Goal: Information Seeking & Learning: Find specific fact

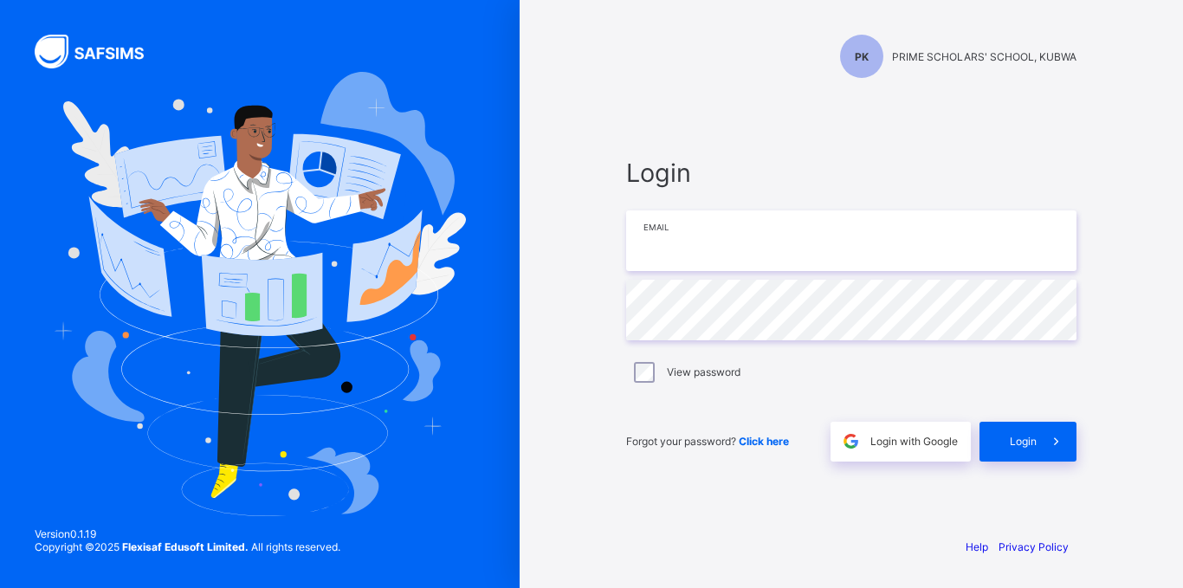
type input "**********"
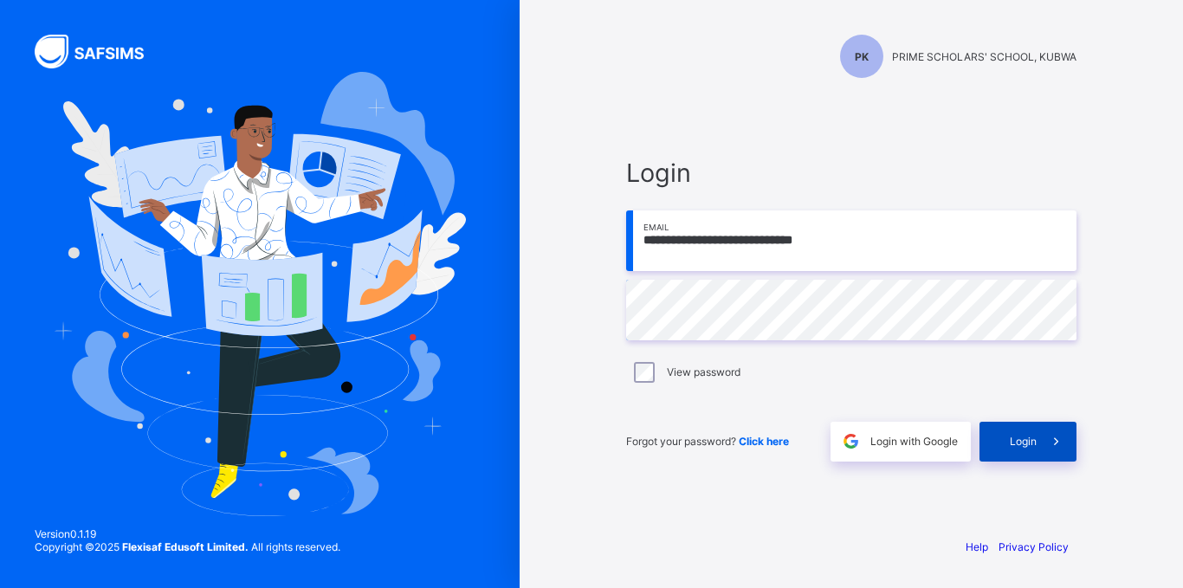
click at [1012, 437] on span "Login" at bounding box center [1023, 441] width 27 height 13
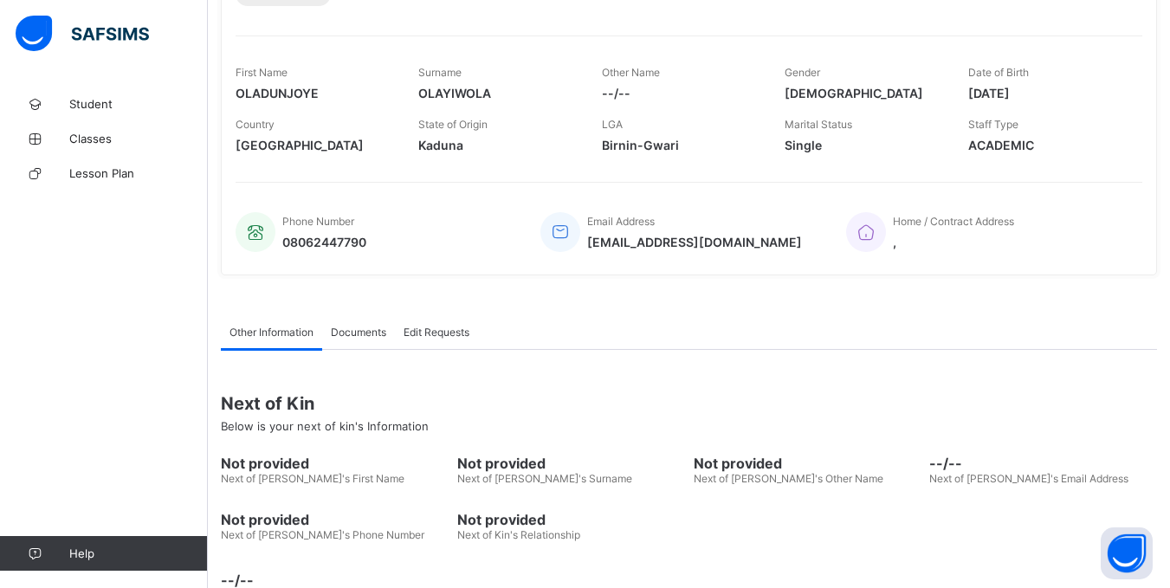
scroll to position [311, 0]
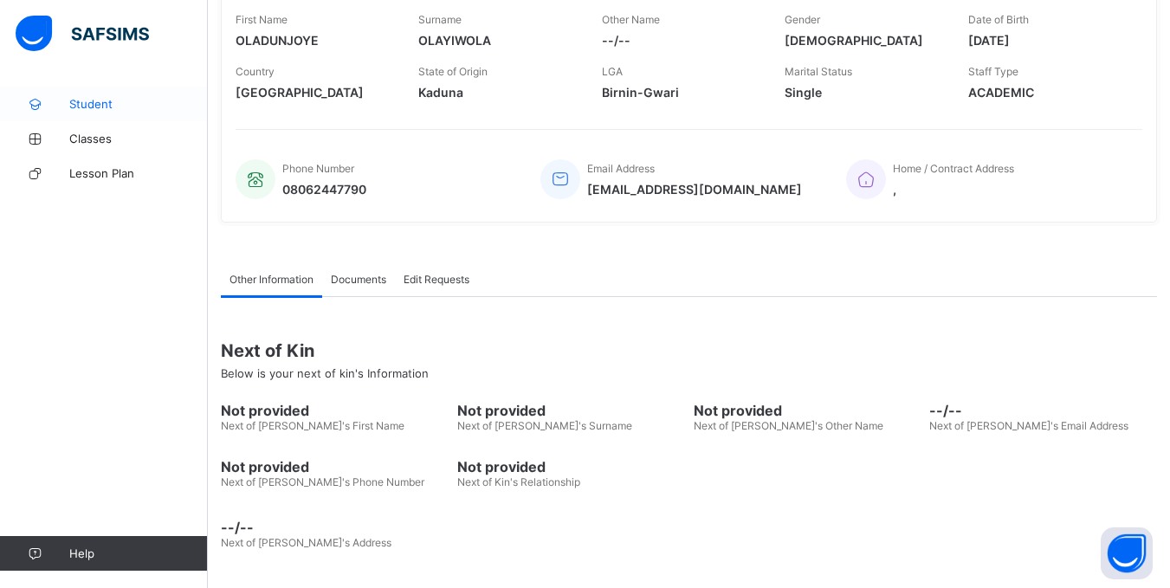
click at [89, 104] on span "Student" at bounding box center [138, 104] width 139 height 14
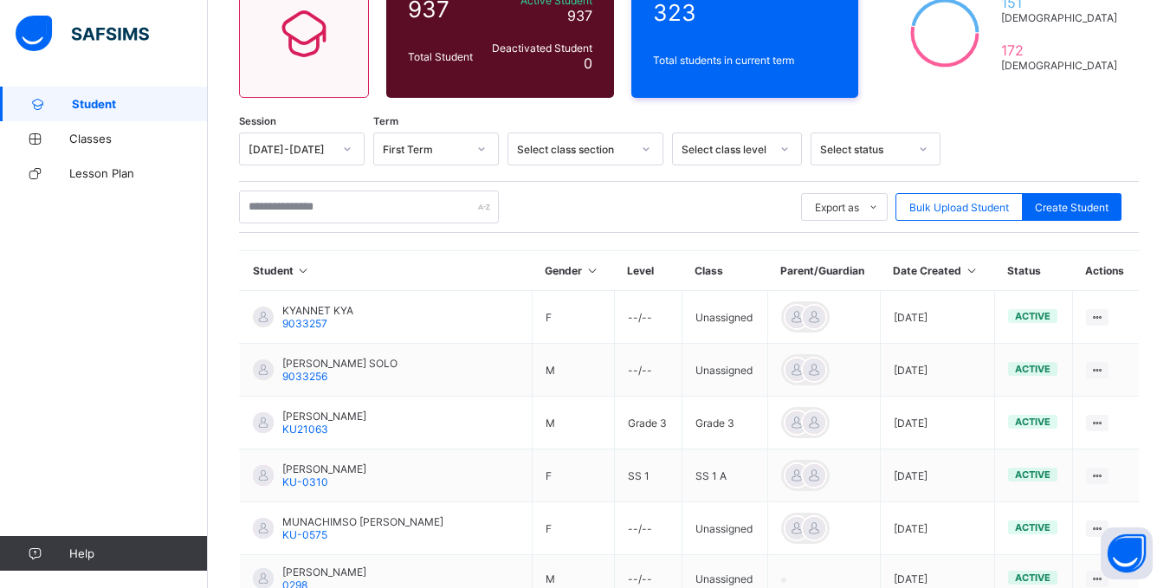
scroll to position [311, 0]
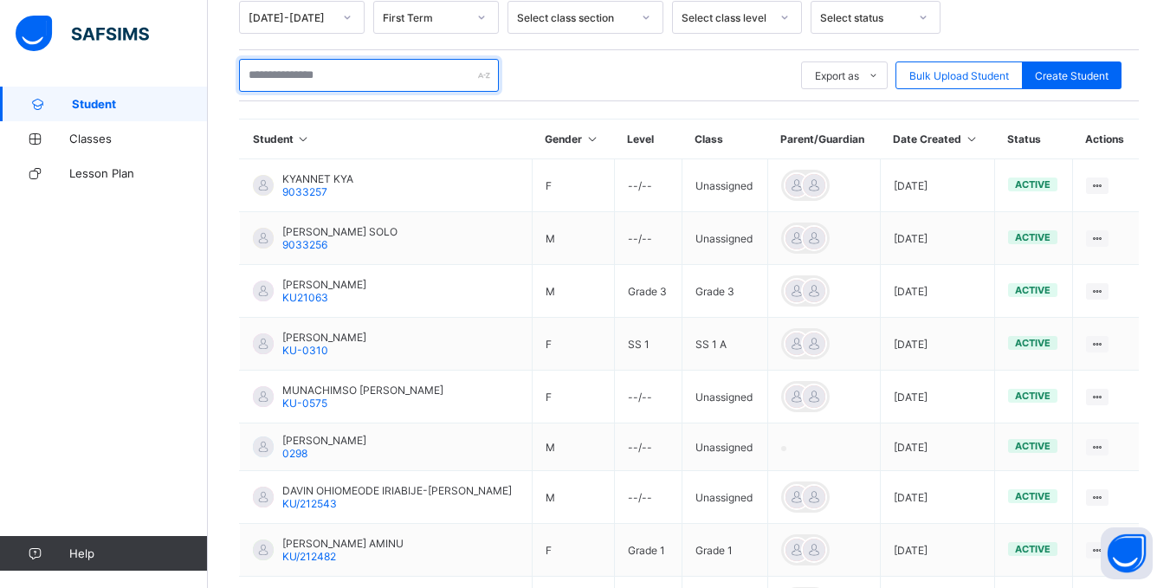
click at [393, 78] on input "text" at bounding box center [369, 75] width 260 height 33
click at [322, 85] on input "text" at bounding box center [369, 75] width 260 height 33
click at [322, 77] on input "text" at bounding box center [369, 75] width 260 height 33
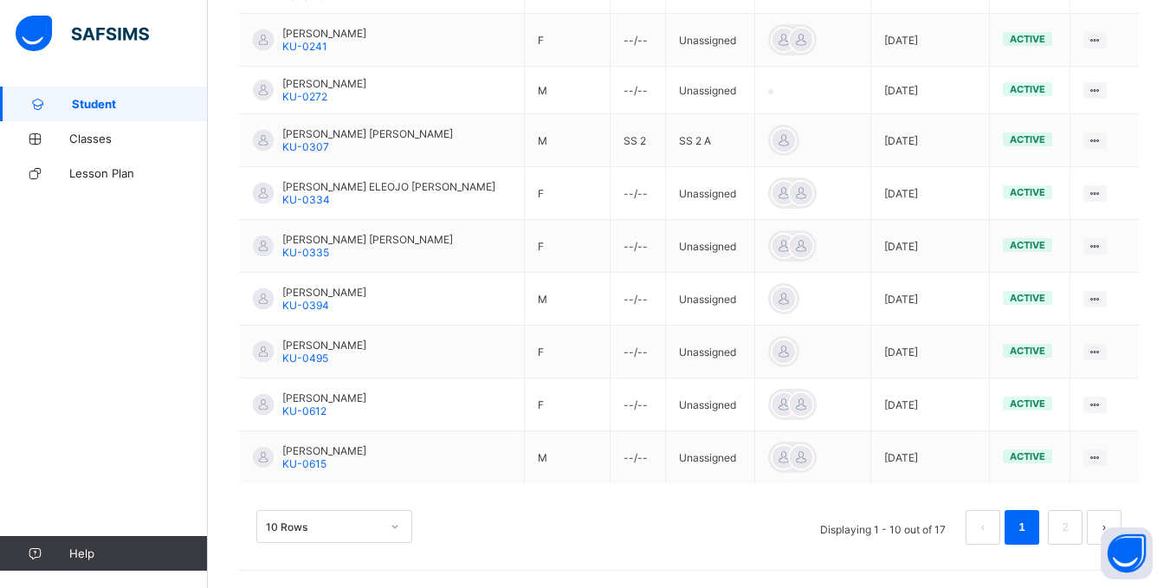
scroll to position [0, 0]
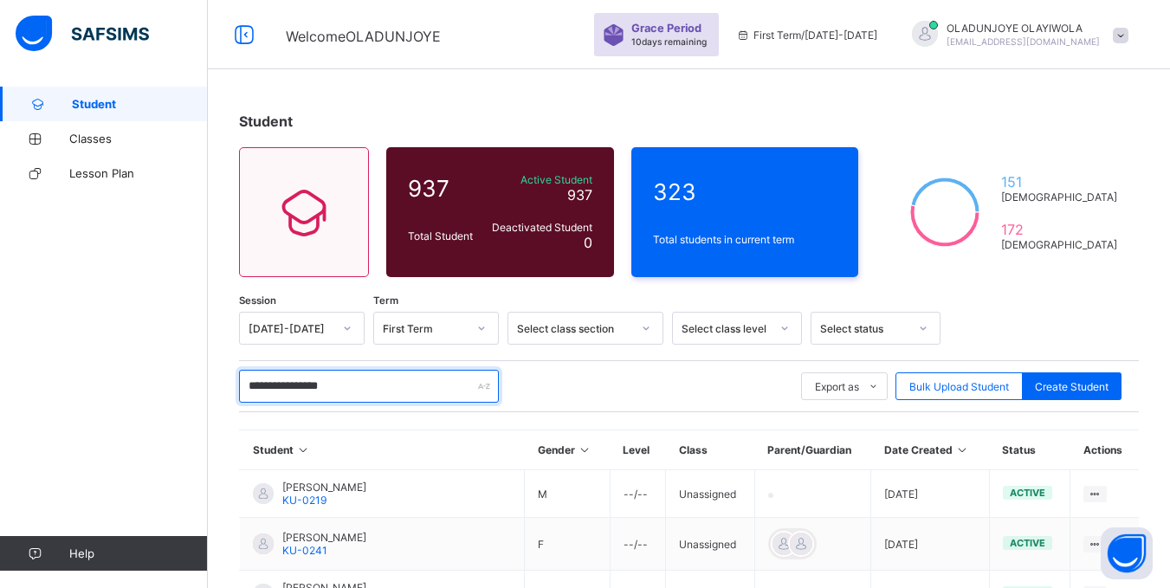
click at [299, 391] on input "**********" at bounding box center [369, 386] width 260 height 33
click at [294, 391] on input "**********" at bounding box center [369, 386] width 260 height 33
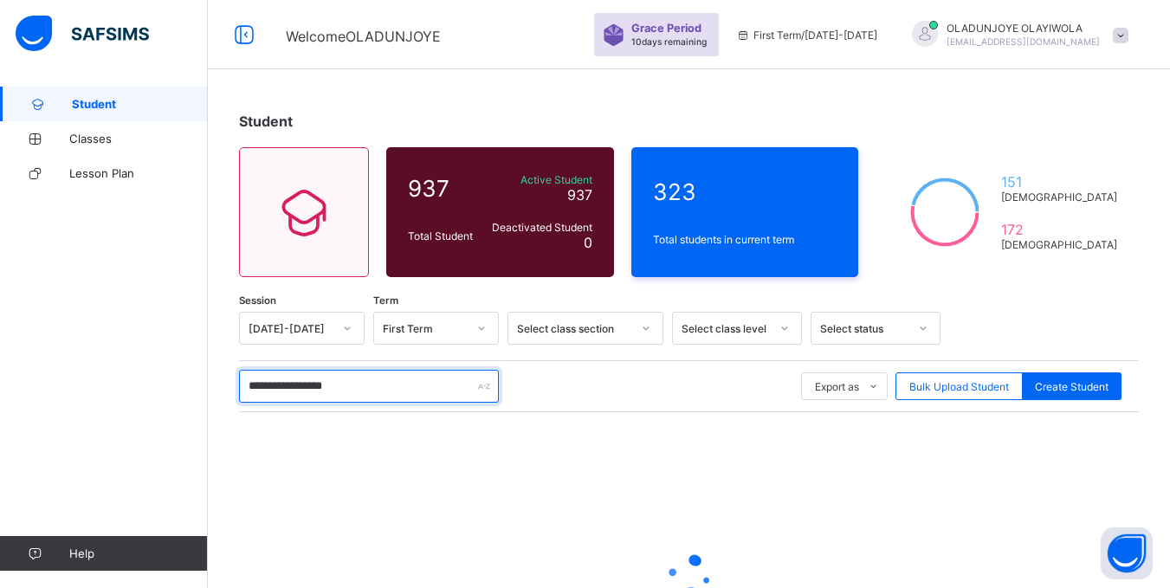
click at [310, 388] on input "**********" at bounding box center [369, 386] width 260 height 33
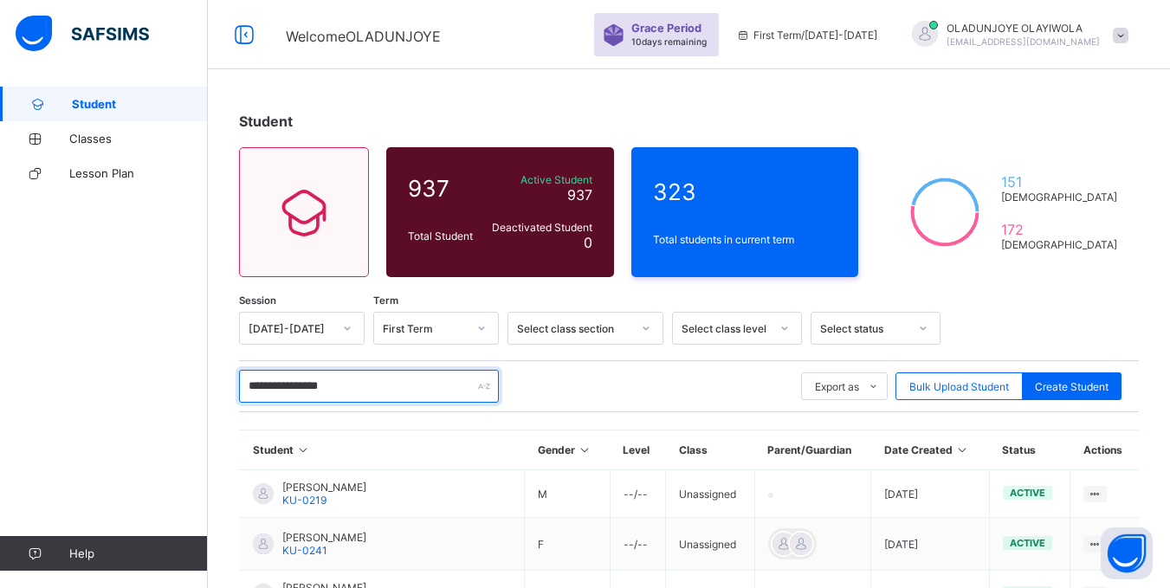
click at [348, 385] on input "**********" at bounding box center [369, 386] width 260 height 33
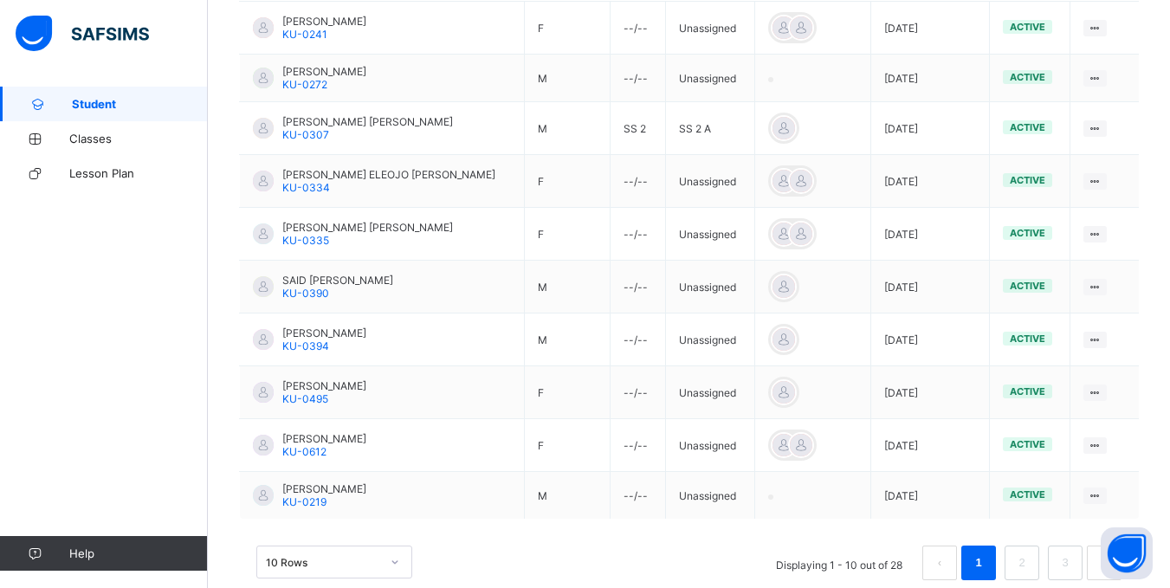
scroll to position [548, 0]
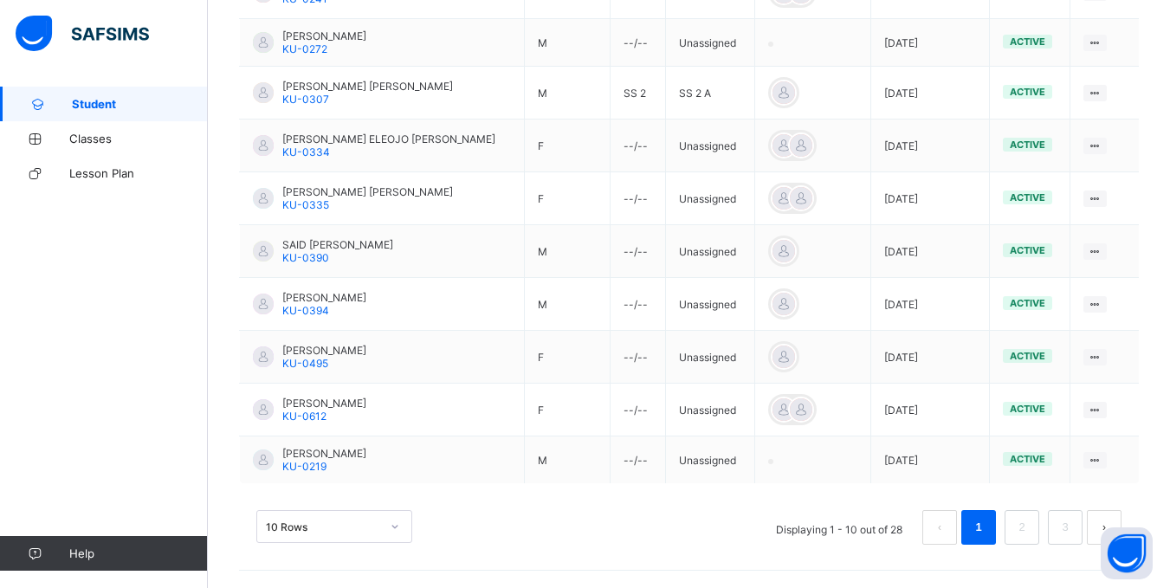
click at [290, 543] on div "10 Rows" at bounding box center [334, 526] width 156 height 33
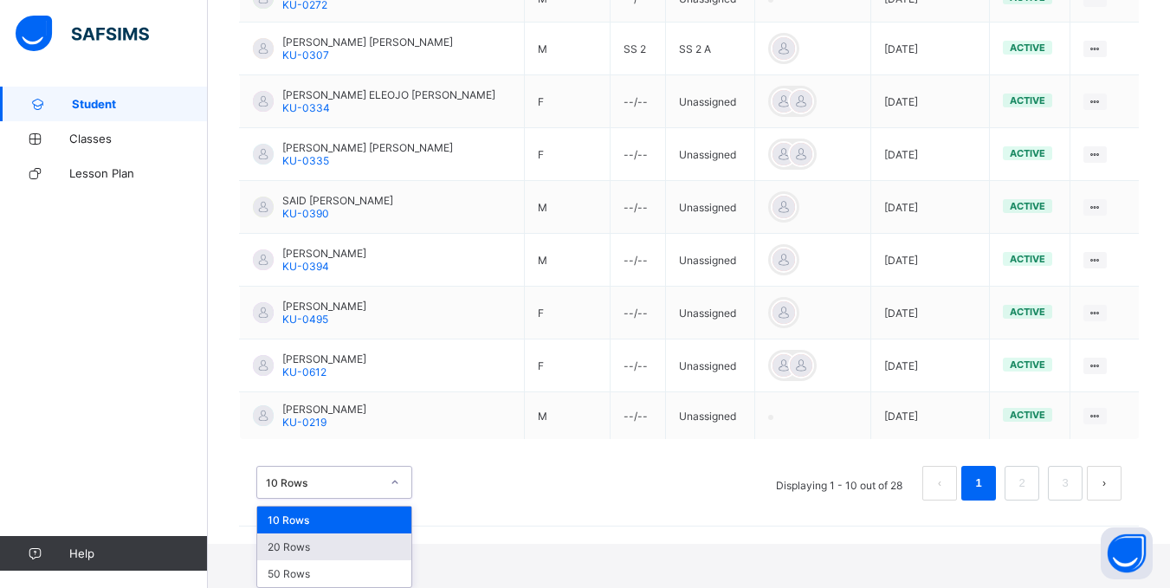
click at [304, 543] on div "20 Rows" at bounding box center [334, 546] width 154 height 27
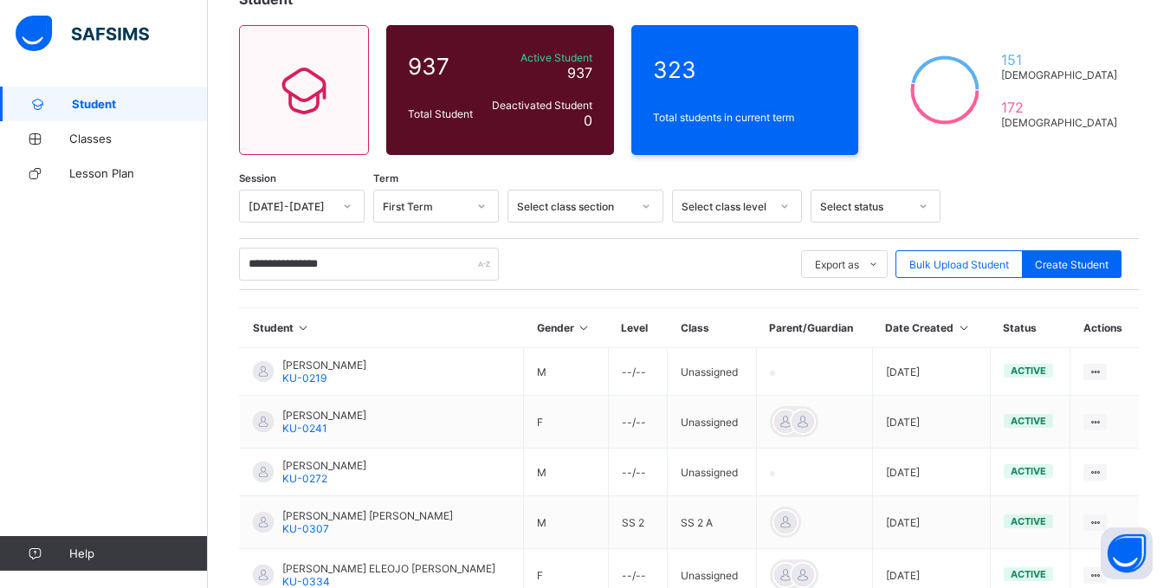
scroll to position [0, 0]
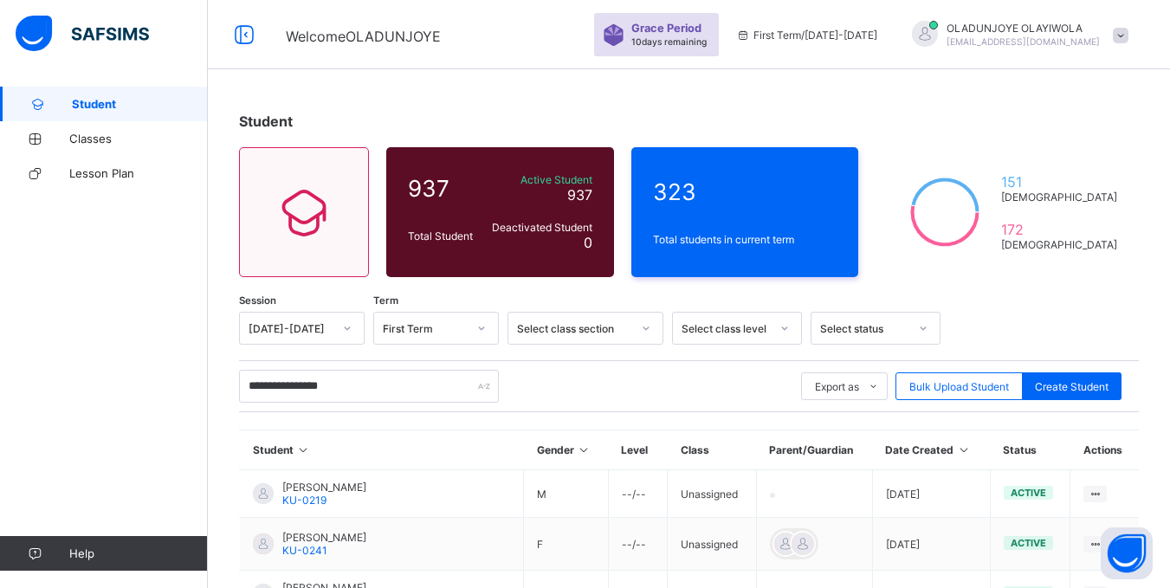
click at [1169, 9] on div "Grace Period 10 days remaining First Term / [DATE]-[DATE] [PERSON_NAME] [EMAIL_…" at bounding box center [882, 34] width 576 height 69
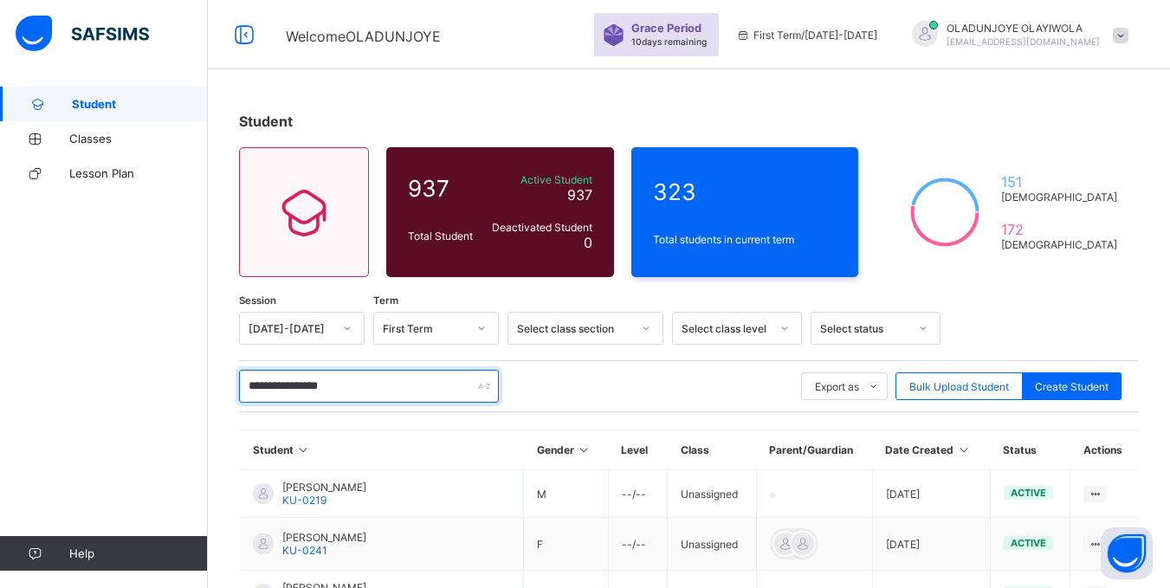
drag, startPoint x: 310, startPoint y: 384, endPoint x: 247, endPoint y: 381, distance: 63.3
click at [247, 381] on input "**********" at bounding box center [369, 386] width 260 height 33
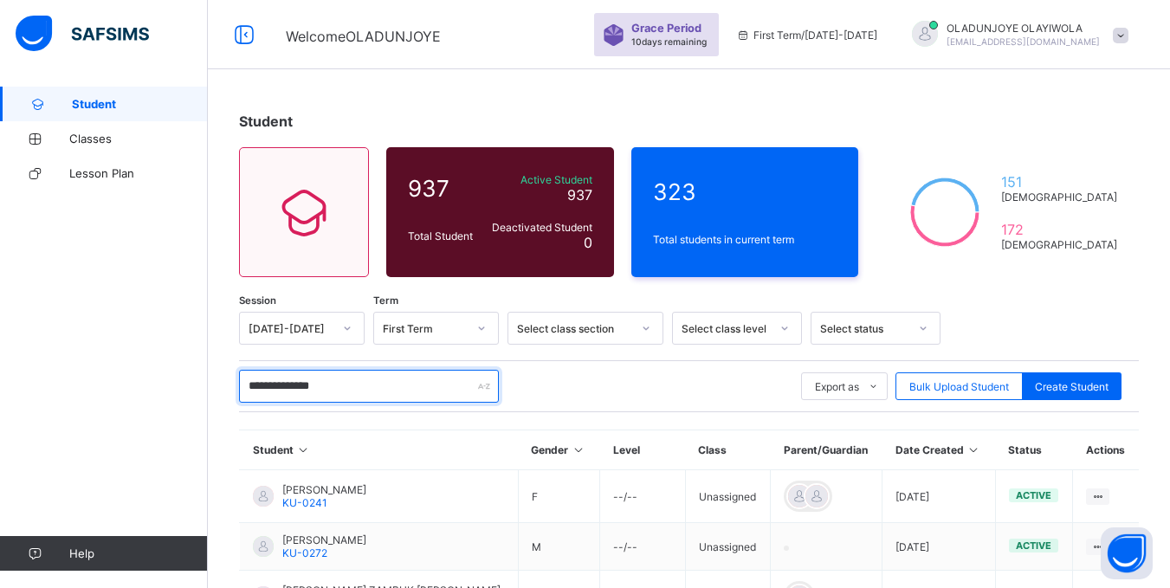
click at [366, 385] on input "**********" at bounding box center [369, 386] width 260 height 33
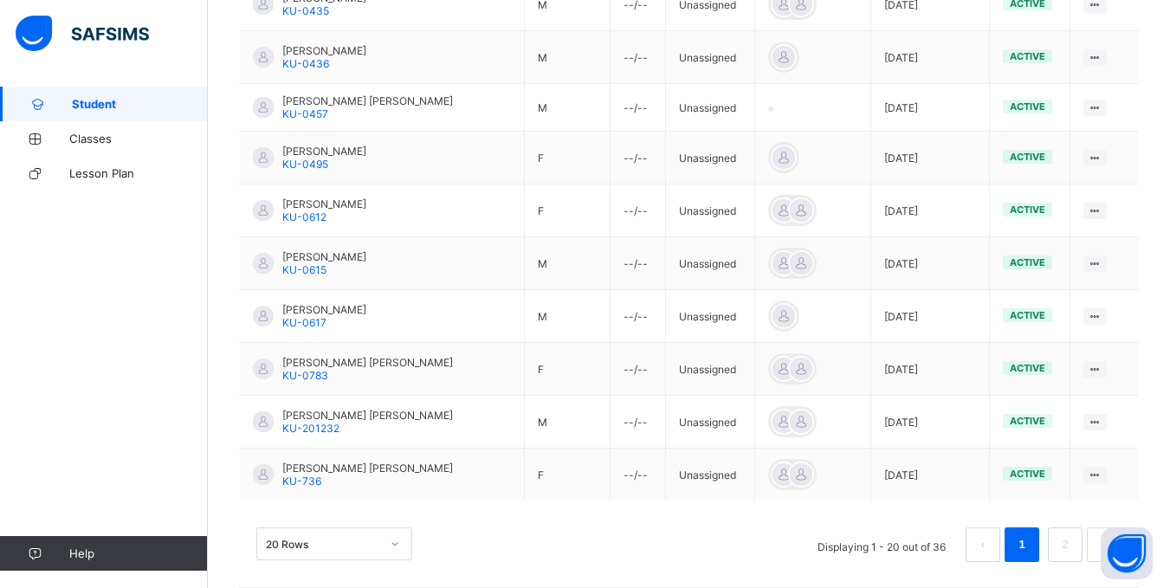
scroll to position [1027, 0]
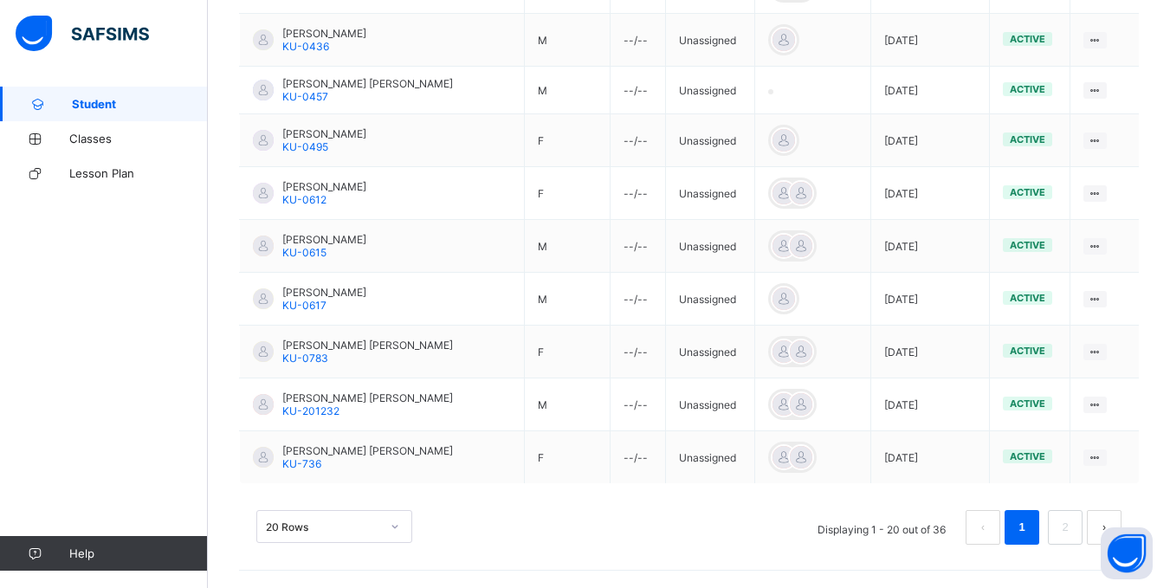
click at [391, 528] on div "20 Rows" at bounding box center [334, 526] width 156 height 33
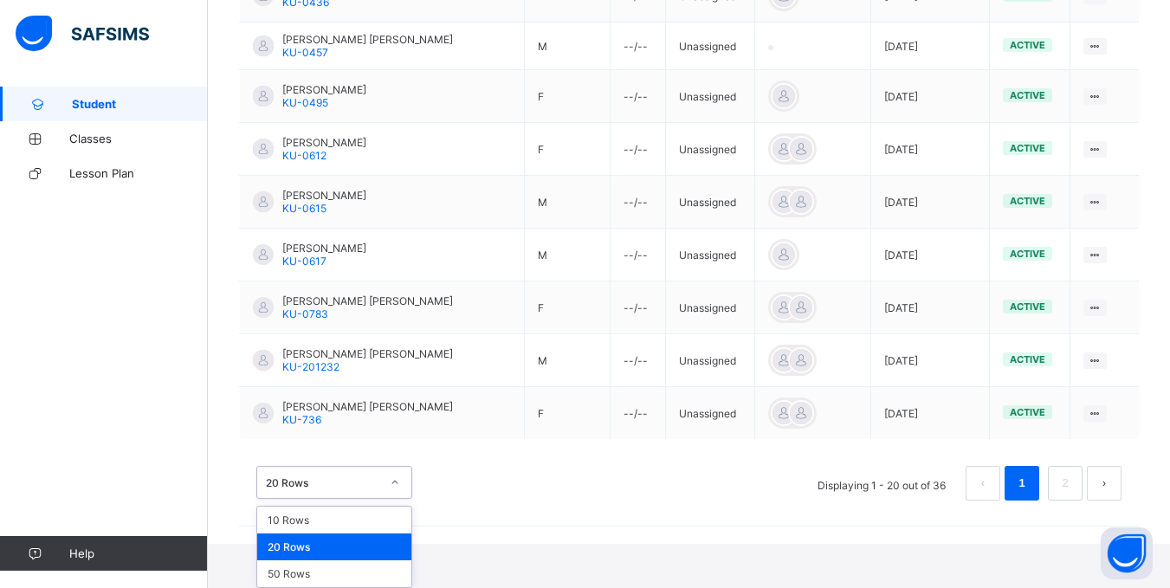
click at [340, 554] on div "20 Rows" at bounding box center [334, 546] width 154 height 27
click at [292, 499] on div "option 20 Rows, selected. option 10 Rows focused, 1 of 3. 3 results available. …" at bounding box center [334, 482] width 156 height 33
click at [290, 542] on div "20 Rows" at bounding box center [334, 546] width 154 height 27
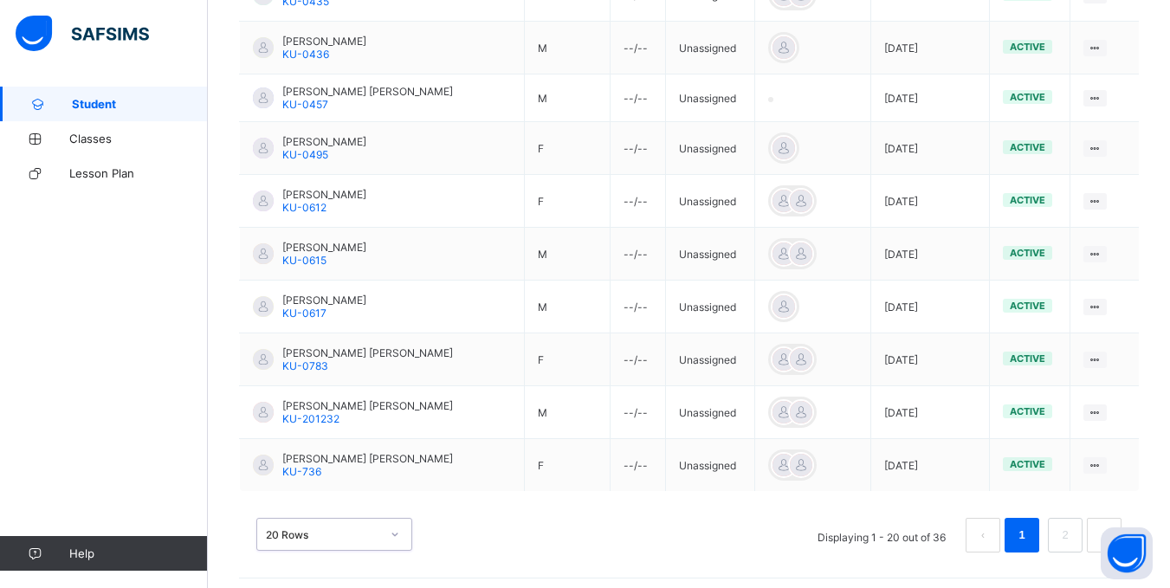
scroll to position [1027, 0]
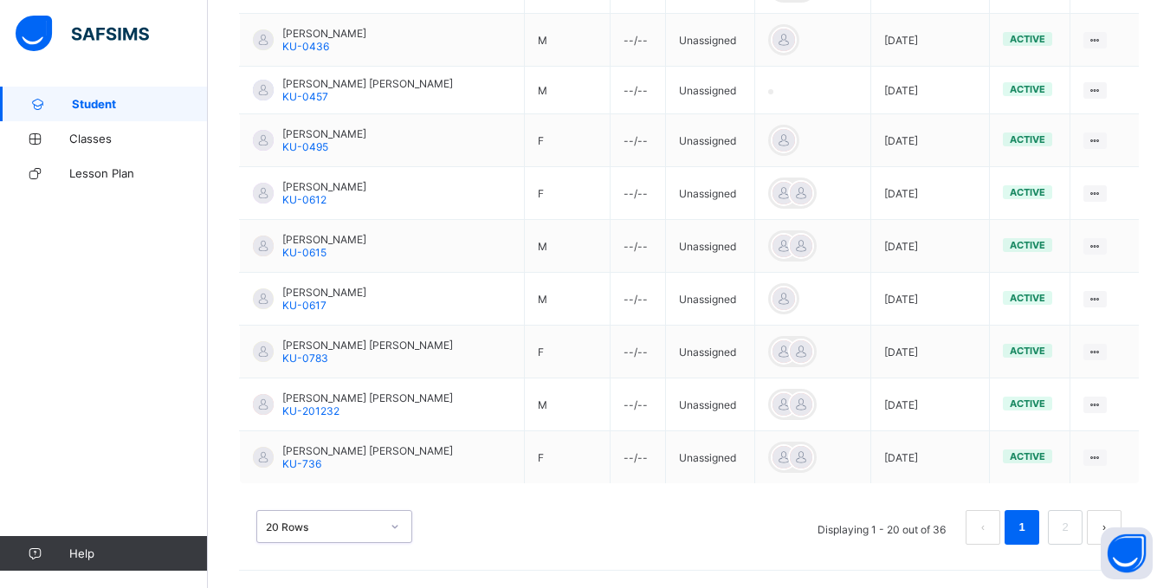
click at [298, 524] on div "option 20 Rows, selected. 0 results available. Select is focused , press Down t…" at bounding box center [334, 526] width 156 height 33
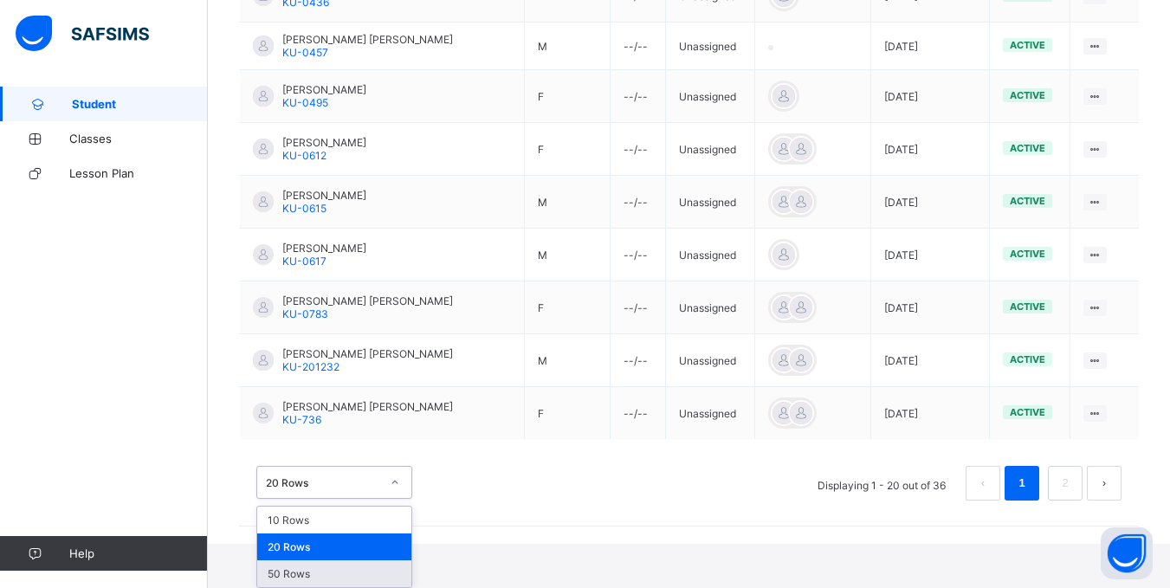
click at [298, 574] on div "50 Rows" at bounding box center [334, 573] width 154 height 27
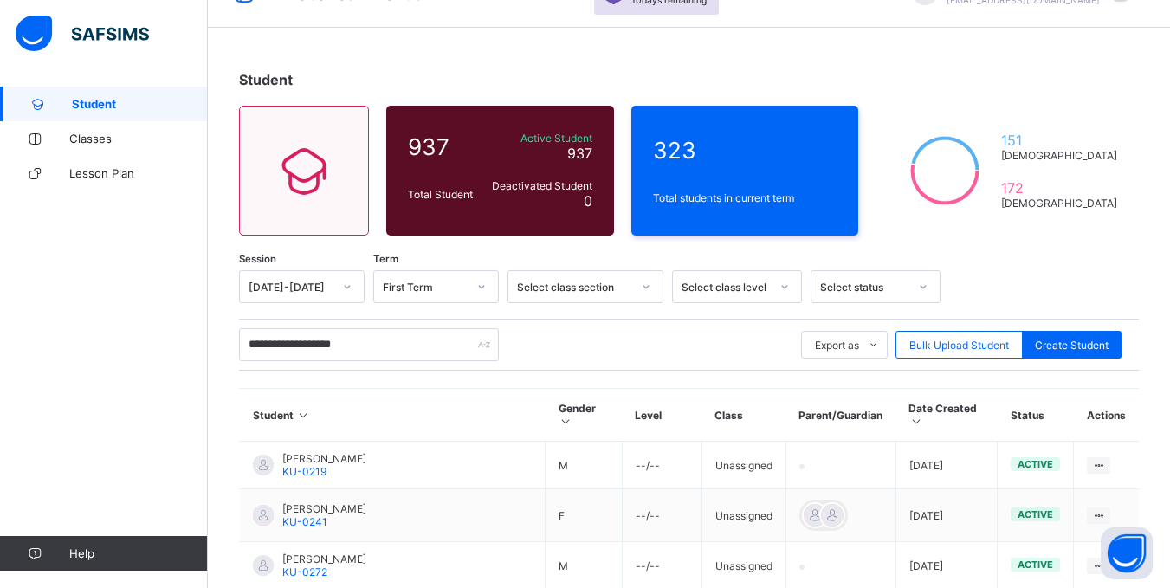
scroll to position [0, 0]
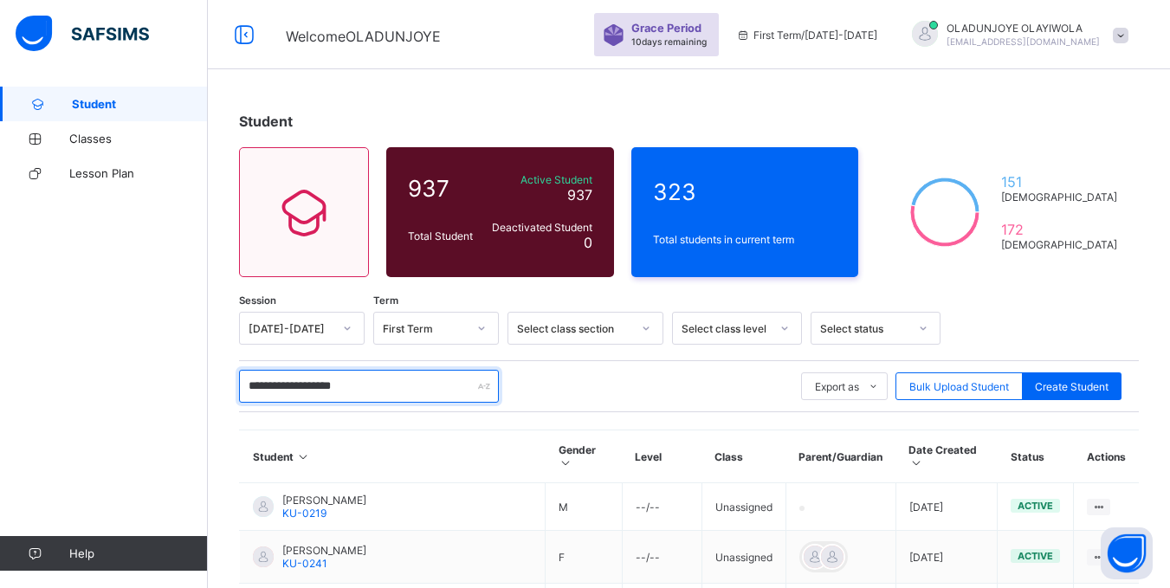
click at [365, 384] on input "**********" at bounding box center [369, 386] width 260 height 33
click at [396, 384] on input "**********" at bounding box center [369, 386] width 260 height 33
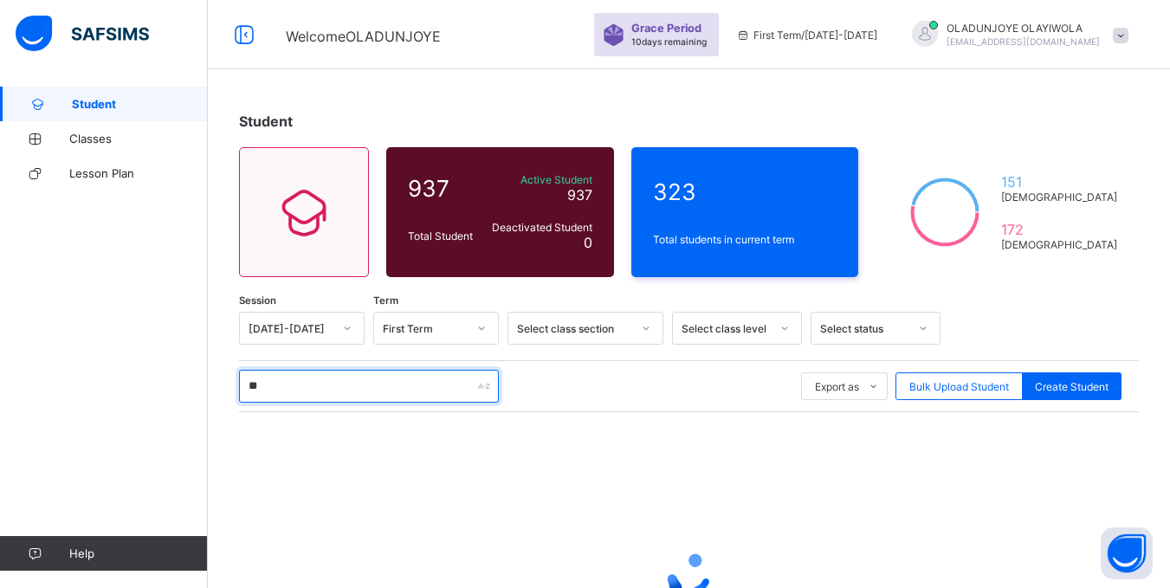
type input "*"
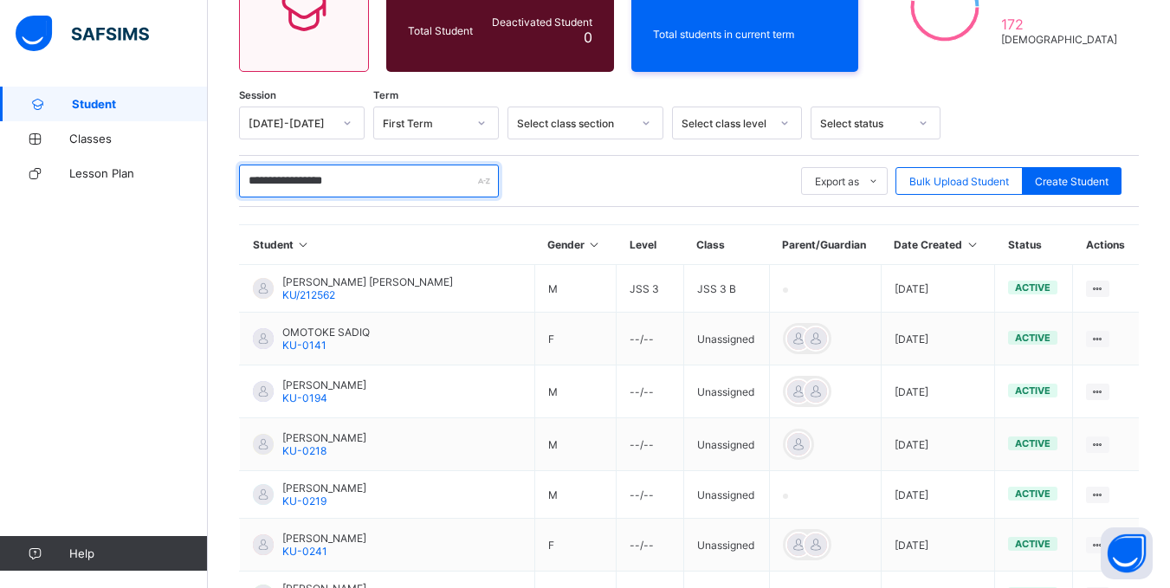
scroll to position [223, 0]
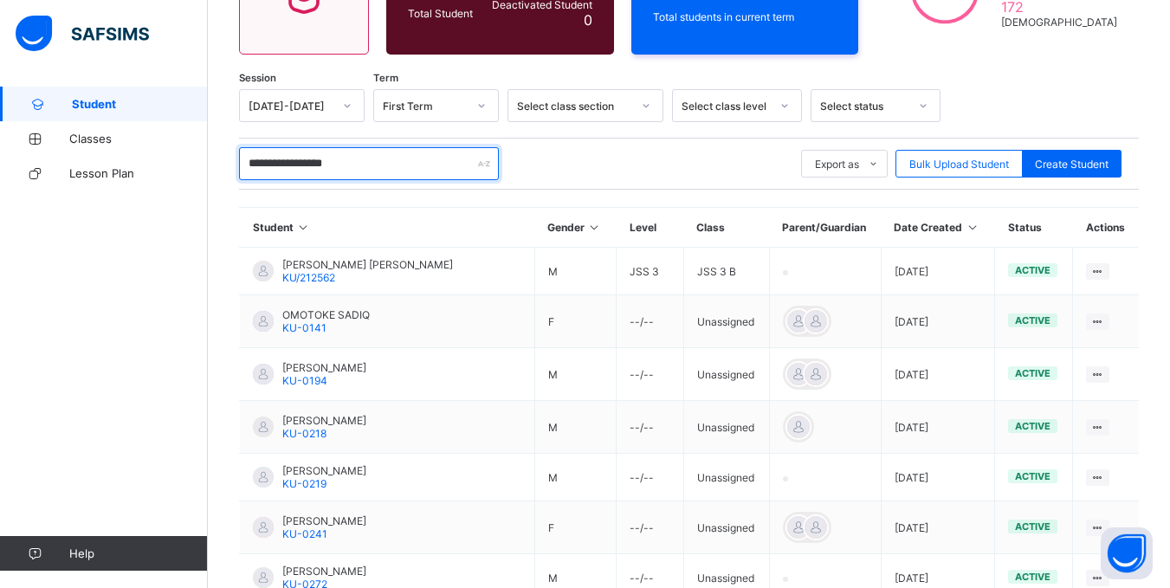
type input "**********"
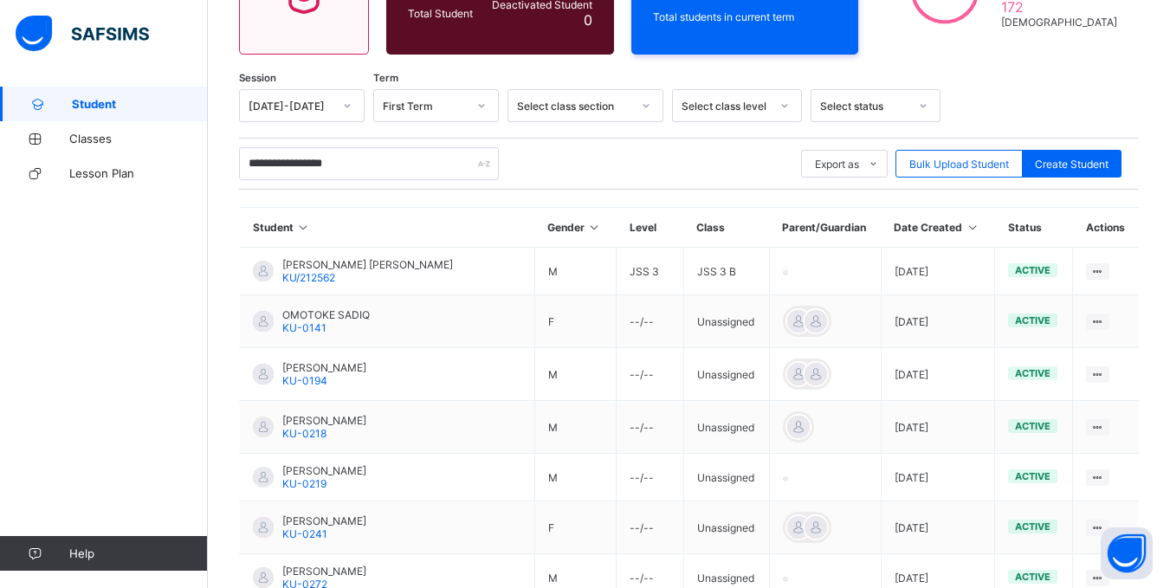
click at [645, 106] on icon at bounding box center [646, 105] width 6 height 3
click at [480, 105] on icon at bounding box center [481, 105] width 10 height 17
click at [347, 105] on icon at bounding box center [347, 105] width 10 height 17
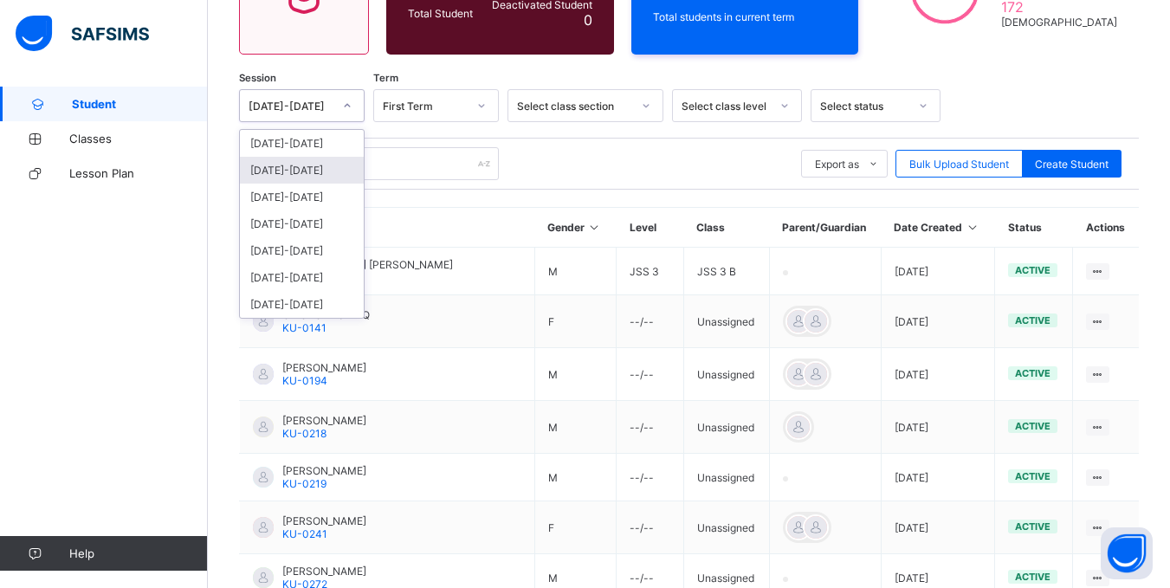
click at [319, 178] on div "[DATE]-[DATE]" at bounding box center [302, 170] width 124 height 27
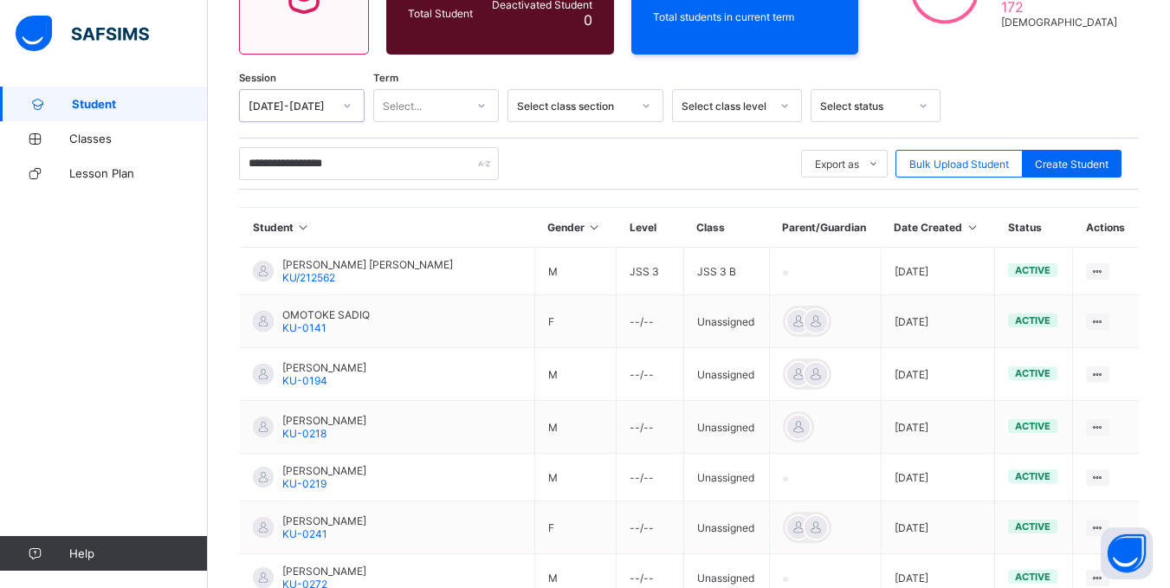
click at [481, 103] on icon at bounding box center [481, 105] width 10 height 17
click at [429, 210] on div "First Term Second Term Third Term" at bounding box center [436, 170] width 126 height 82
click at [427, 197] on div "Third Term" at bounding box center [436, 197] width 124 height 27
click at [649, 105] on icon at bounding box center [646, 105] width 10 height 17
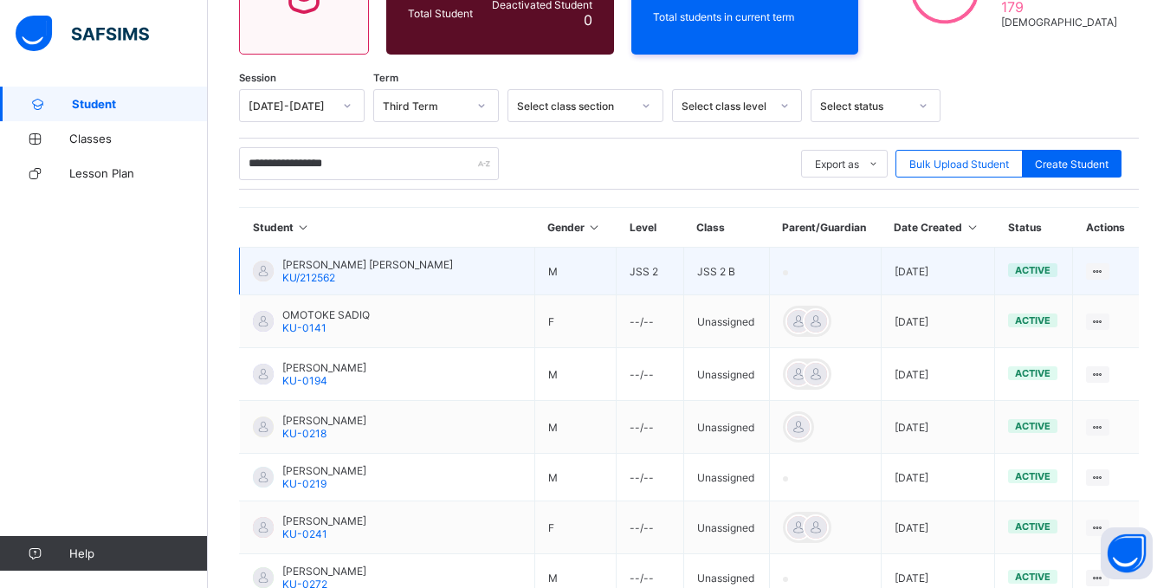
click at [396, 277] on td "[PERSON_NAME] [PERSON_NAME] KU/212562" at bounding box center [387, 272] width 295 height 48
click at [378, 275] on div "[PERSON_NAME] [PERSON_NAME] KU/212562" at bounding box center [367, 271] width 171 height 26
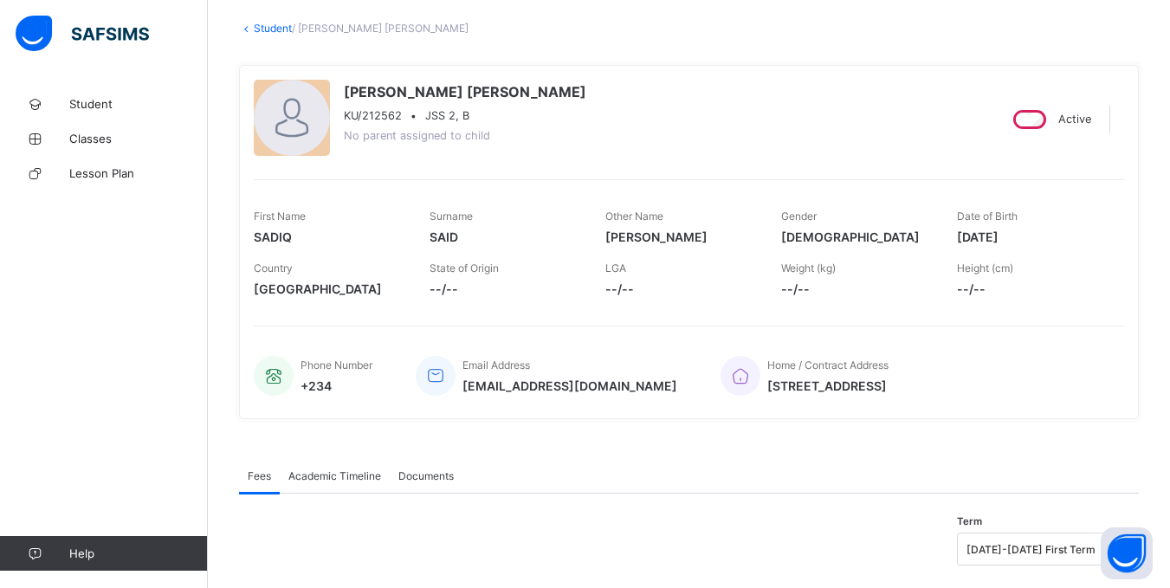
scroll to position [101, 0]
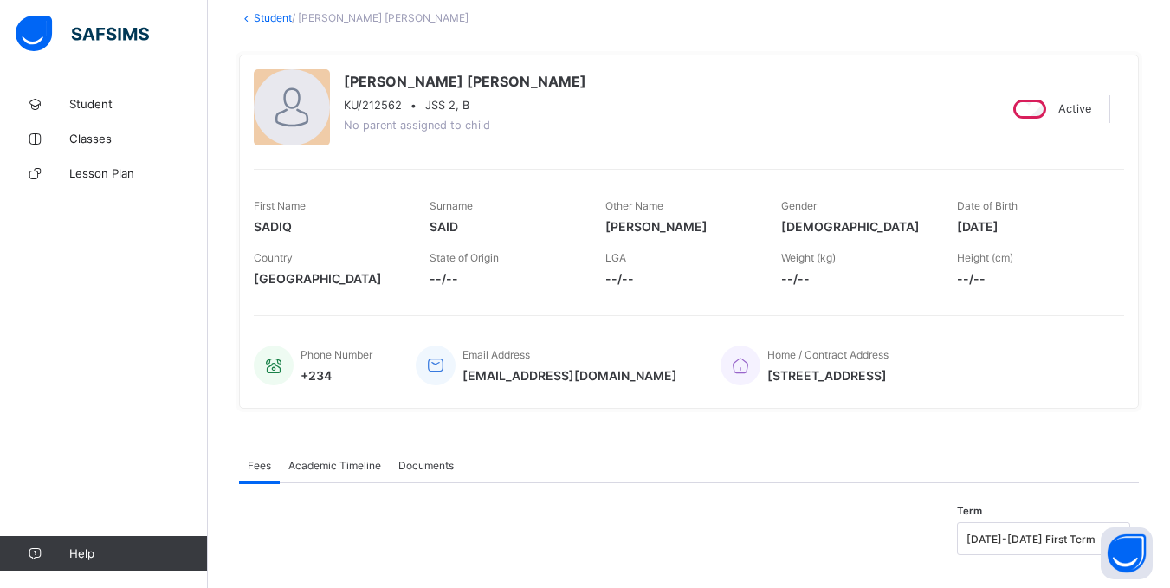
click at [426, 469] on span "Documents" at bounding box center [425, 465] width 55 height 13
click at [427, 468] on span "Documents" at bounding box center [425, 465] width 55 height 13
click at [435, 468] on span "Documents" at bounding box center [425, 465] width 55 height 13
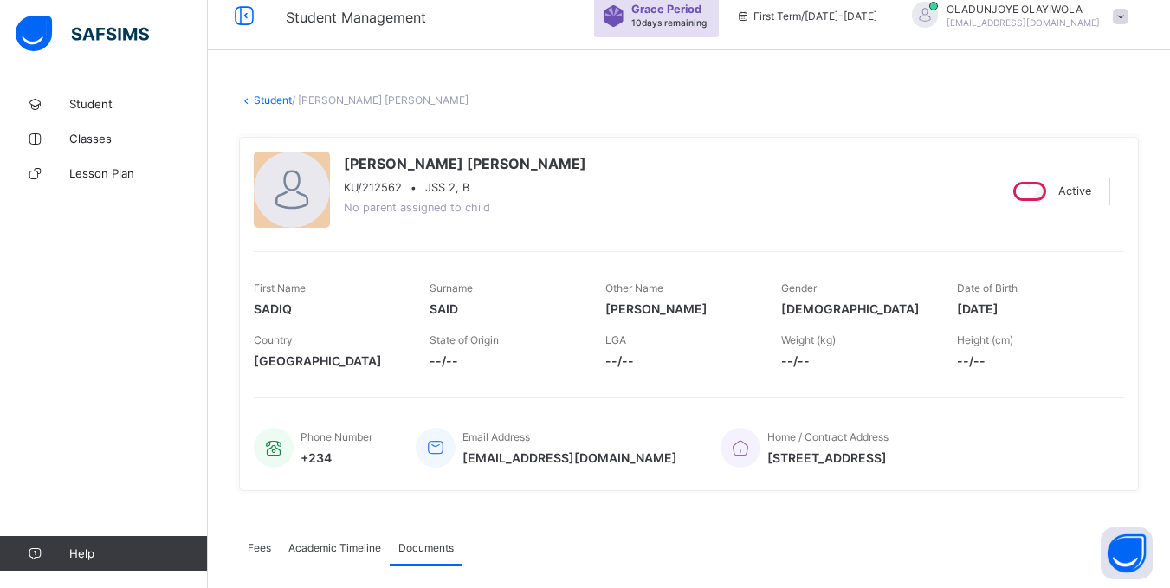
scroll to position [0, 0]
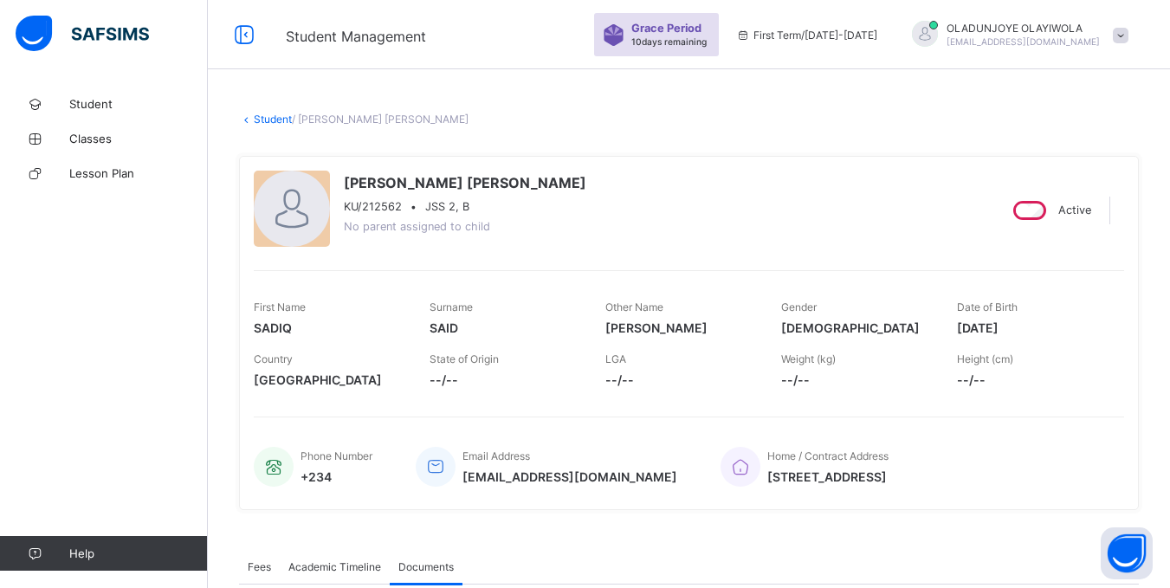
click at [854, 30] on span "First Term / [DATE]-[DATE]" at bounding box center [806, 35] width 141 height 13
click at [886, 38] on div "First Term / [DATE]-[DATE]" at bounding box center [806, 34] width 158 height 69
click at [102, 105] on span "Student" at bounding box center [138, 104] width 139 height 14
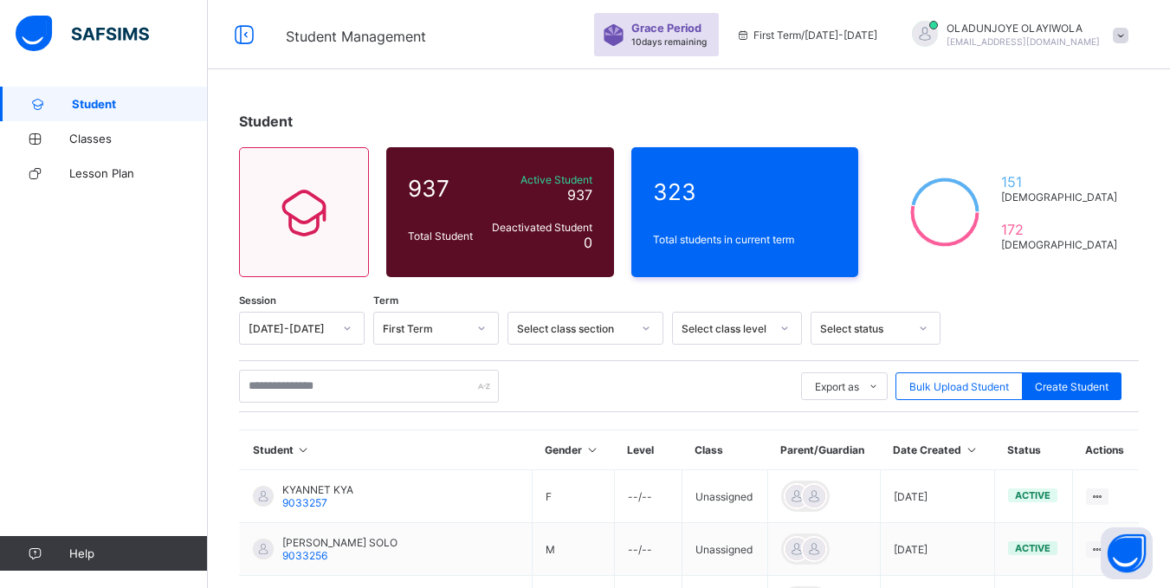
click at [345, 325] on icon at bounding box center [347, 328] width 10 height 17
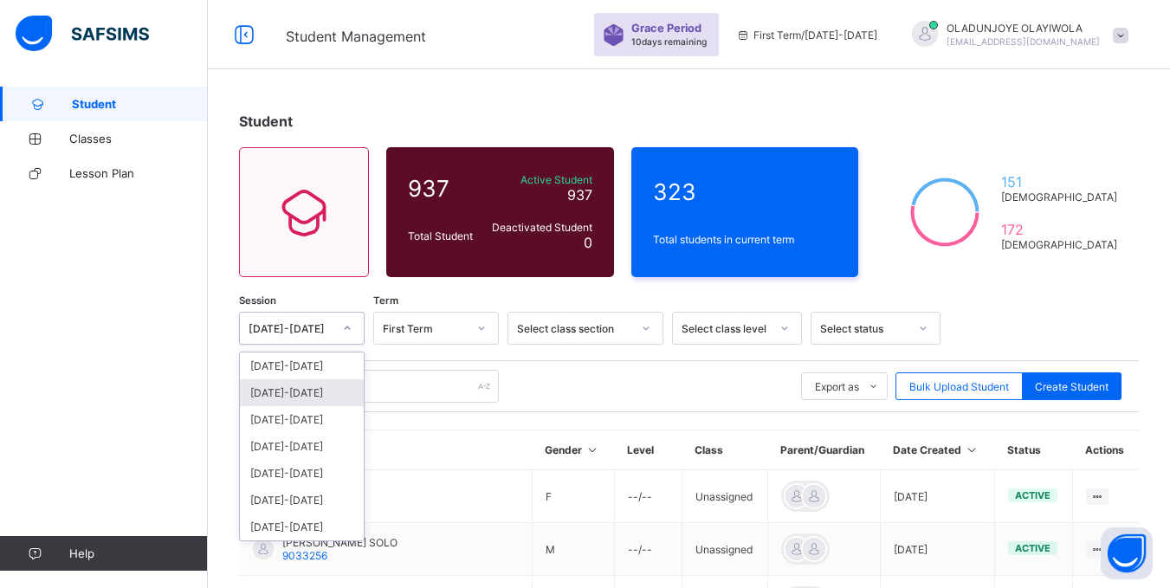
click at [310, 386] on div "[DATE]-[DATE]" at bounding box center [302, 392] width 124 height 27
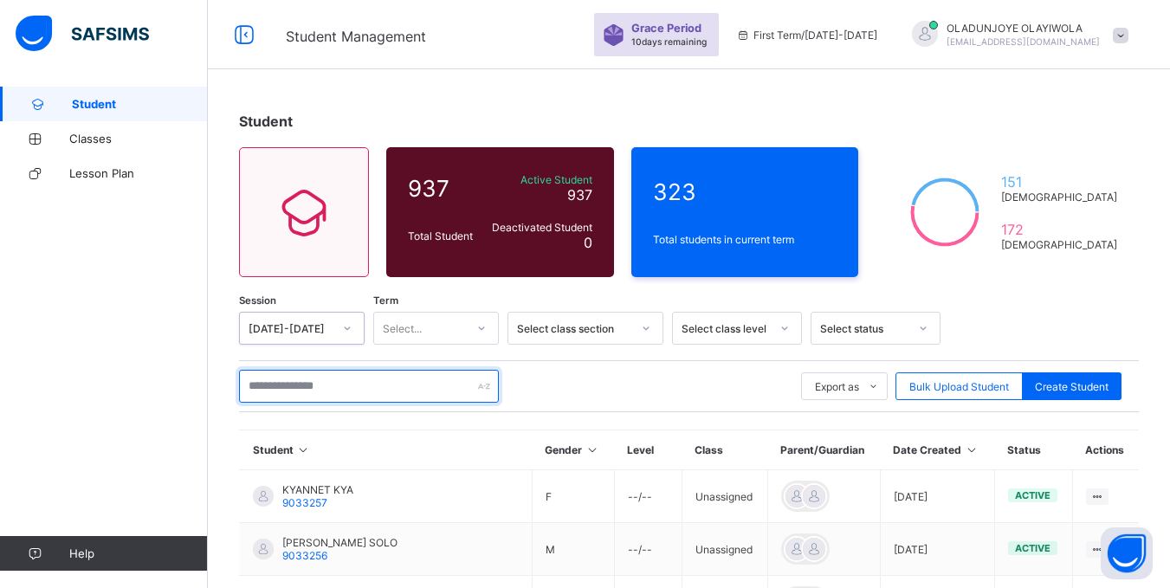
click at [326, 388] on input "text" at bounding box center [369, 386] width 260 height 33
type input "**********"
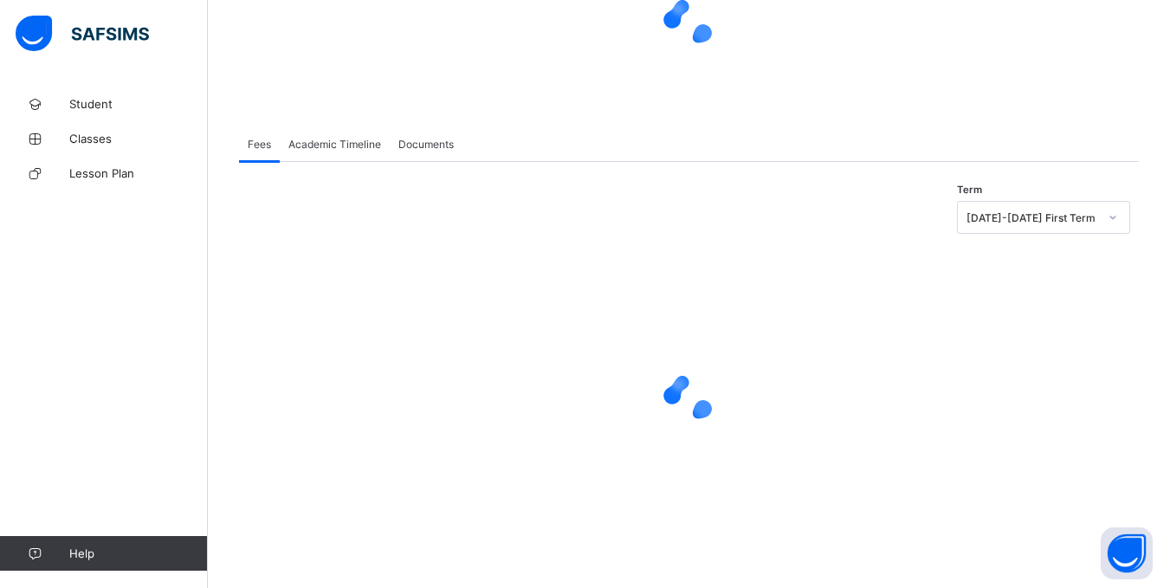
scroll to position [203, 0]
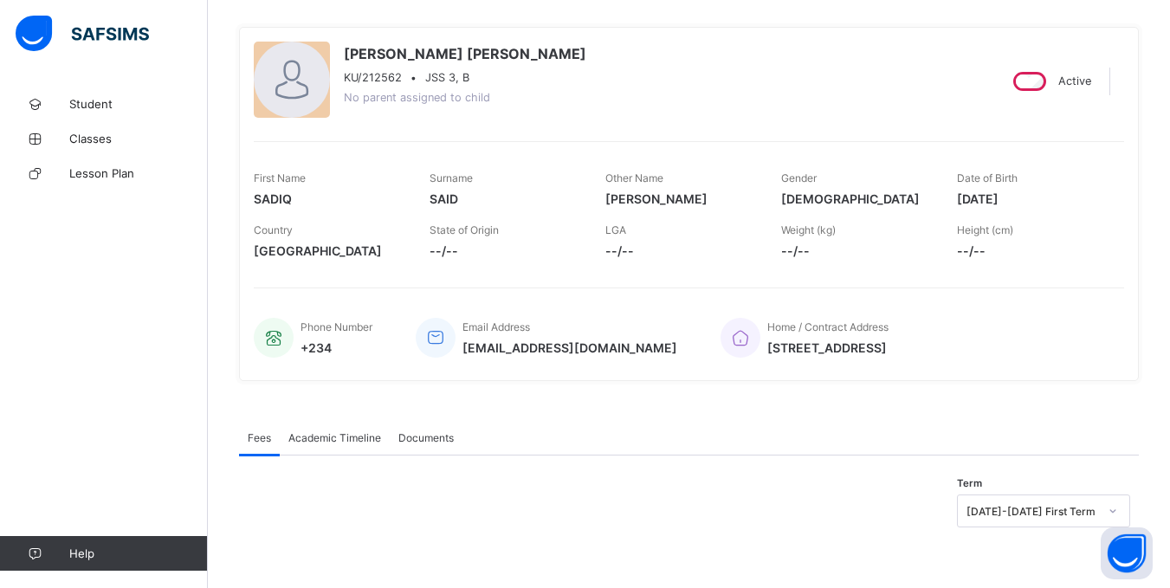
drag, startPoint x: 1176, startPoint y: 55, endPoint x: 1182, endPoint y: 177, distance: 122.2
click at [1170, 177] on html "Student Management Grace Period 10 days remaining First Term / [DATE]-[DATE] [P…" at bounding box center [585, 229] width 1170 height 717
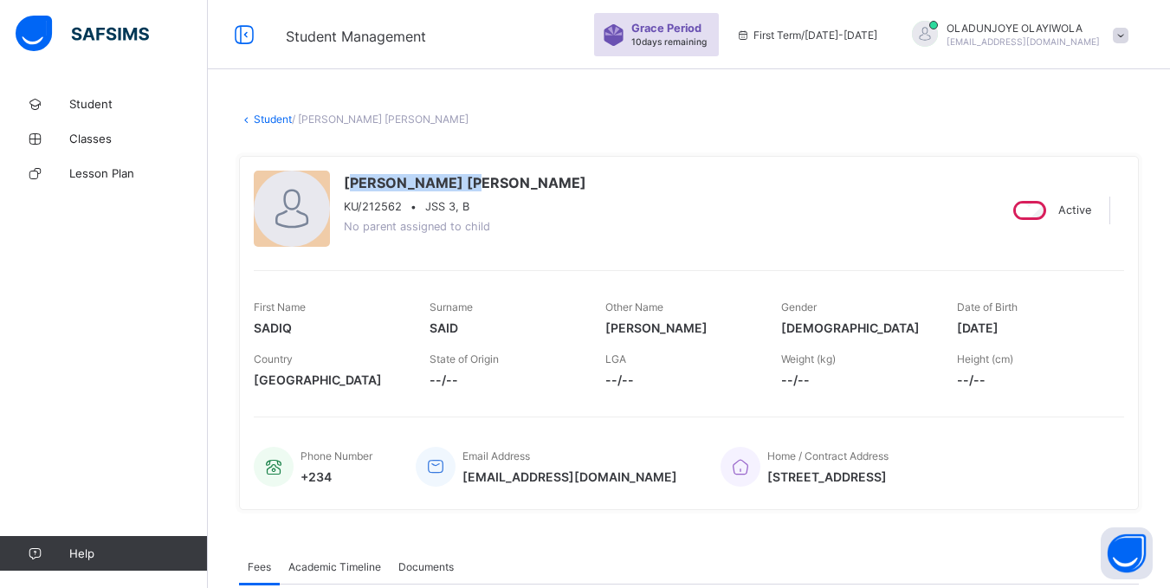
drag, startPoint x: 383, startPoint y: 190, endPoint x: 402, endPoint y: 169, distance: 28.8
click at [448, 169] on div "[PERSON_NAME] [PERSON_NAME] KU/212562 • JSS 3, B No parent assigned to child Ac…" at bounding box center [689, 333] width 900 height 354
click at [342, 177] on div "[PERSON_NAME] [PERSON_NAME] KU/212562 • JSS 3, B No parent assigned to child" at bounding box center [618, 210] width 729 height 79
click at [344, 178] on span "[PERSON_NAME] [PERSON_NAME]" at bounding box center [465, 182] width 242 height 17
drag, startPoint x: 345, startPoint y: 178, endPoint x: 496, endPoint y: 176, distance: 151.5
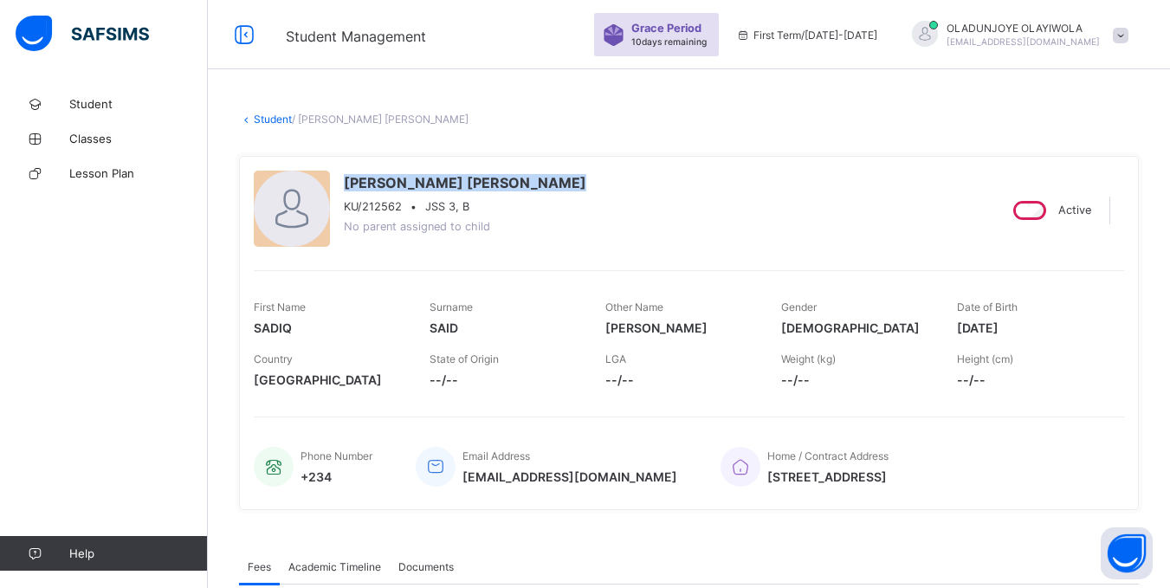
click at [496, 176] on div "[PERSON_NAME] [PERSON_NAME] KU/212562 • JSS 3, B No parent assigned to child" at bounding box center [618, 210] width 729 height 79
copy span "[PERSON_NAME] [PERSON_NAME]"
click at [877, 41] on span "First Term / [DATE]-[DATE]" at bounding box center [806, 35] width 141 height 13
click at [830, 33] on span "First Term / [DATE]-[DATE]" at bounding box center [806, 35] width 141 height 13
click at [87, 107] on span "Student" at bounding box center [138, 104] width 139 height 14
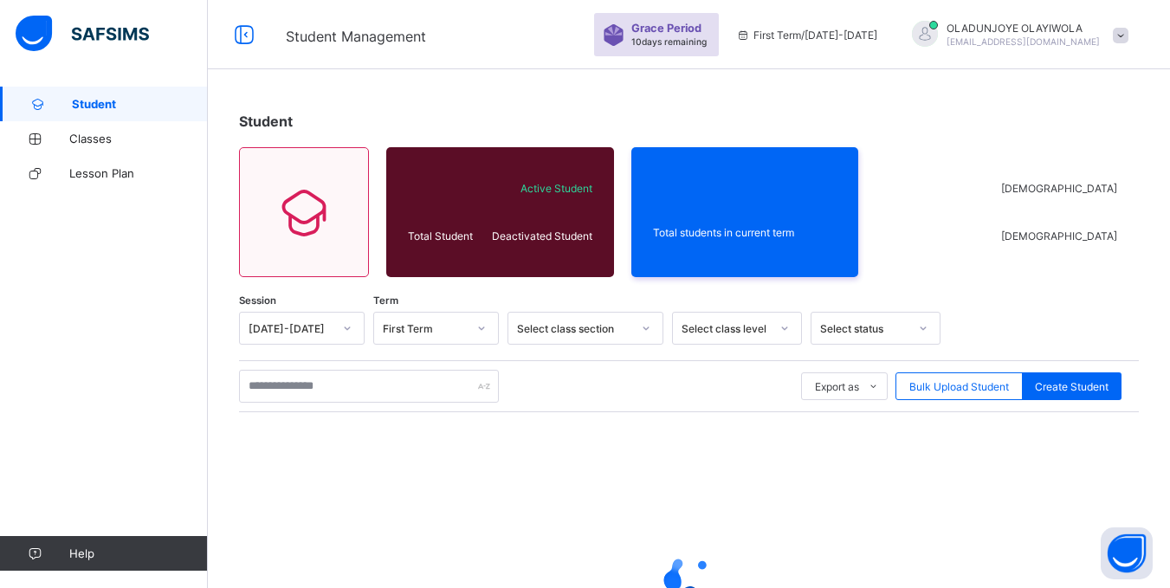
click at [349, 327] on icon at bounding box center [347, 328] width 10 height 17
click at [345, 328] on icon at bounding box center [348, 327] width 6 height 3
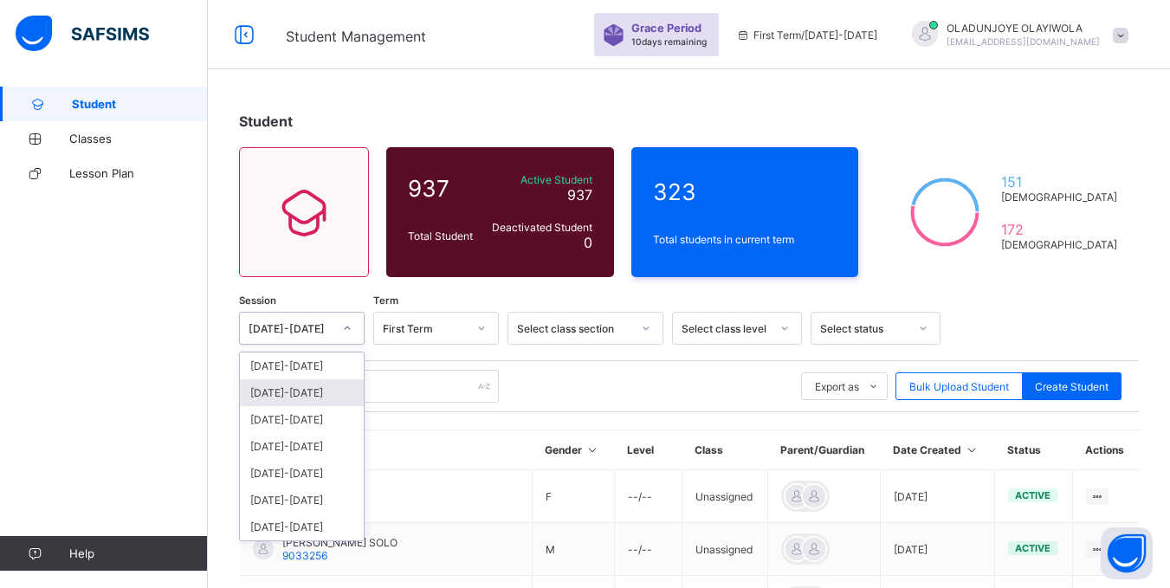
click at [333, 398] on div "[DATE]-[DATE]" at bounding box center [302, 392] width 124 height 27
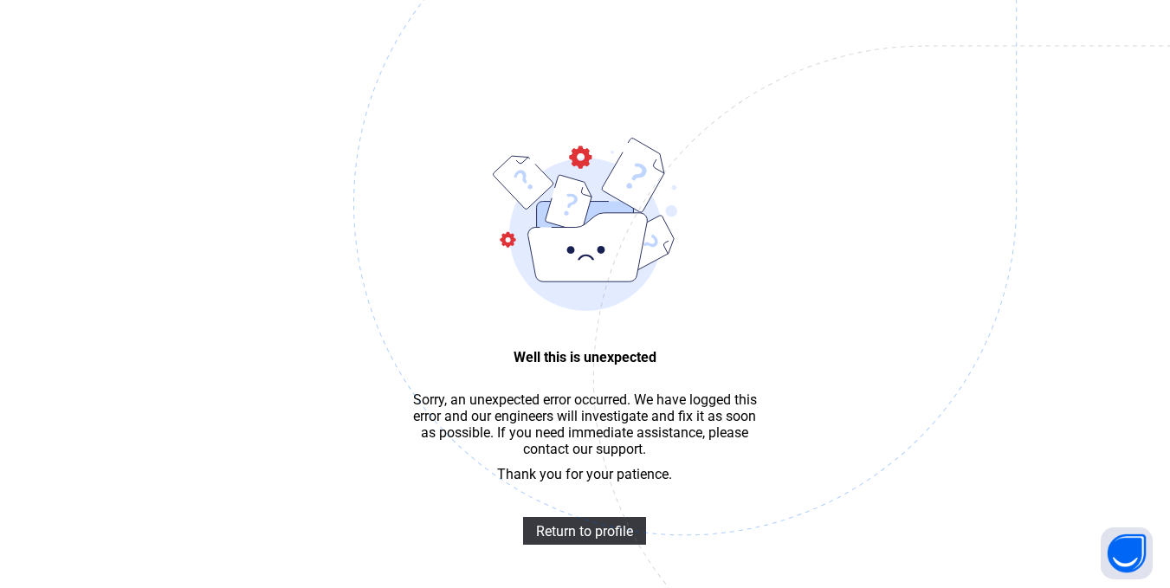
scroll to position [52, 0]
